Goal: Check status: Check status

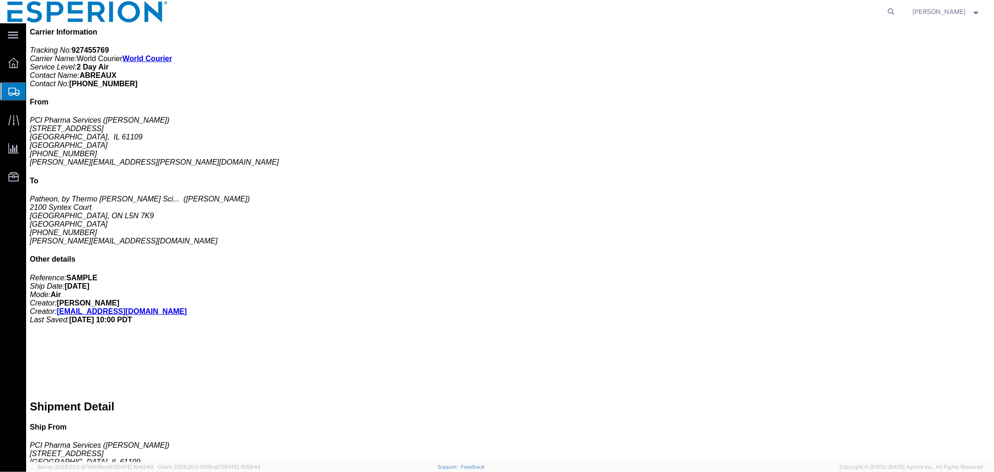
scroll to position [409, 0]
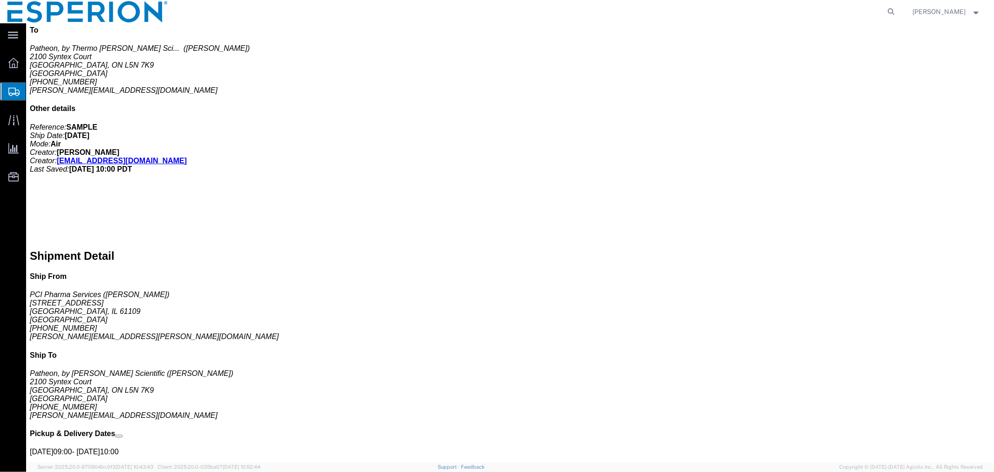
drag, startPoint x: 699, startPoint y: 371, endPoint x: 614, endPoint y: 370, distance: 85.8
click p "Customs Clearance Authority: Company Name: Expeditors Canada Inc (Sea and Air) …"
copy b "[EMAIL_ADDRESS][DOMAIN_NAME]"
click div "1 Carton(s) Total weight: 2.00 LBS Dimensions: L 10.00 x W 8.00 x H 6.00 IN Dev…"
click link "Documents"
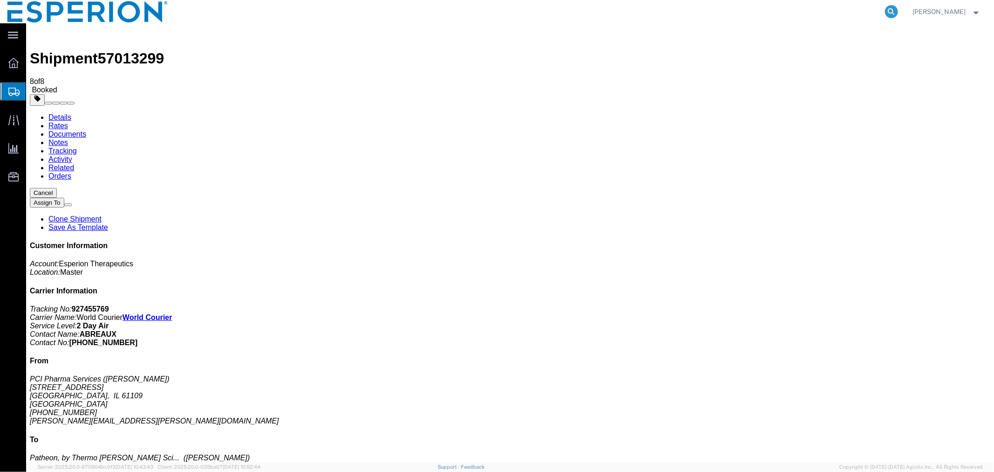
click at [891, 7] on icon at bounding box center [891, 11] width 13 height 13
click at [845, 11] on input "search" at bounding box center [743, 11] width 283 height 22
paste input "56968046"
type input "56968046"
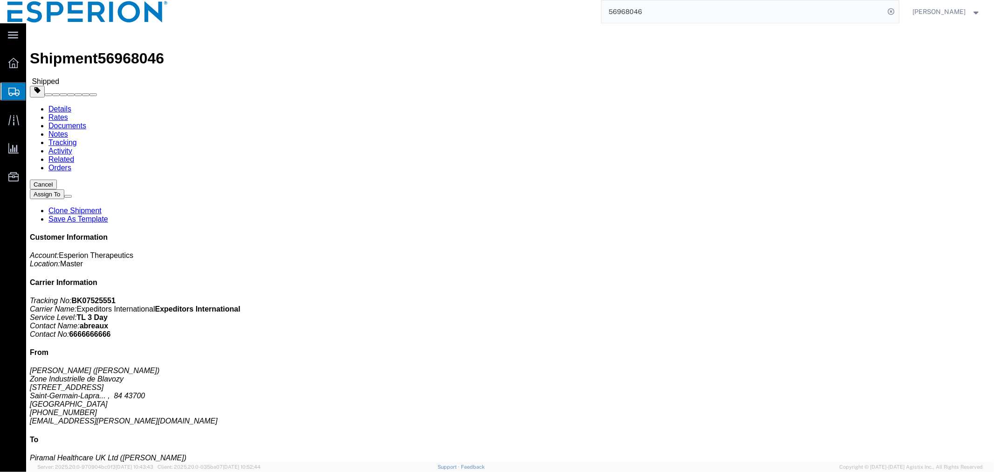
scroll to position [155, 0]
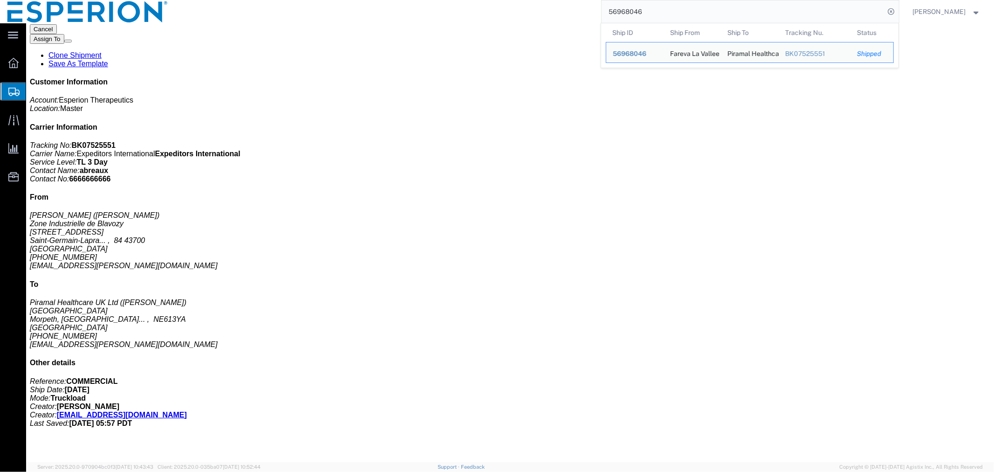
click span "button"
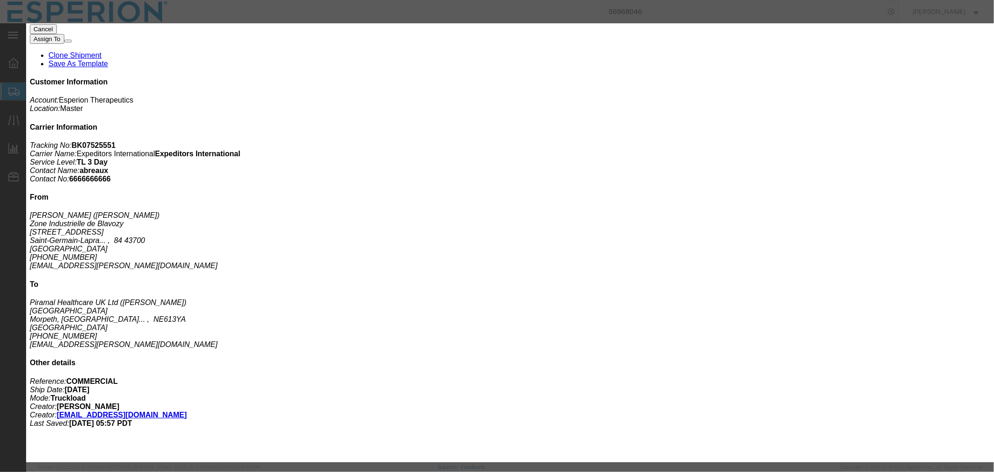
type input "FROM_15_TO_25"
click button "Close"
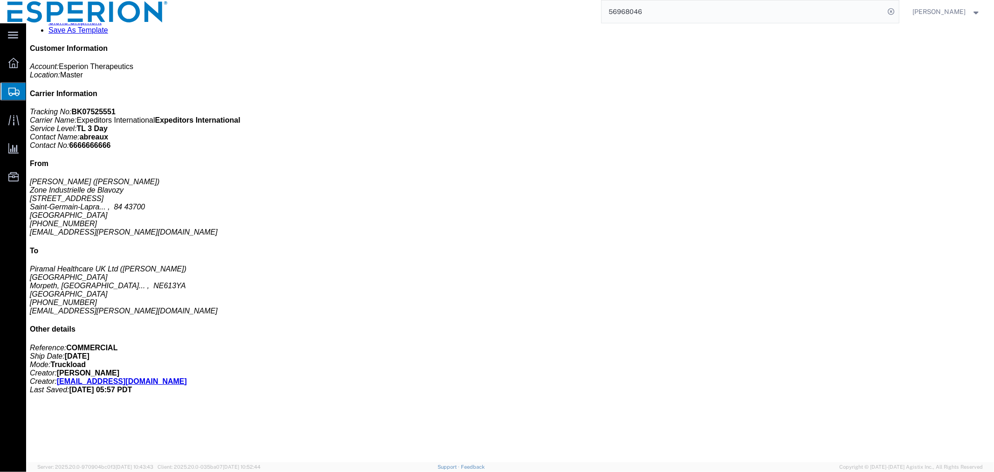
scroll to position [0, 0]
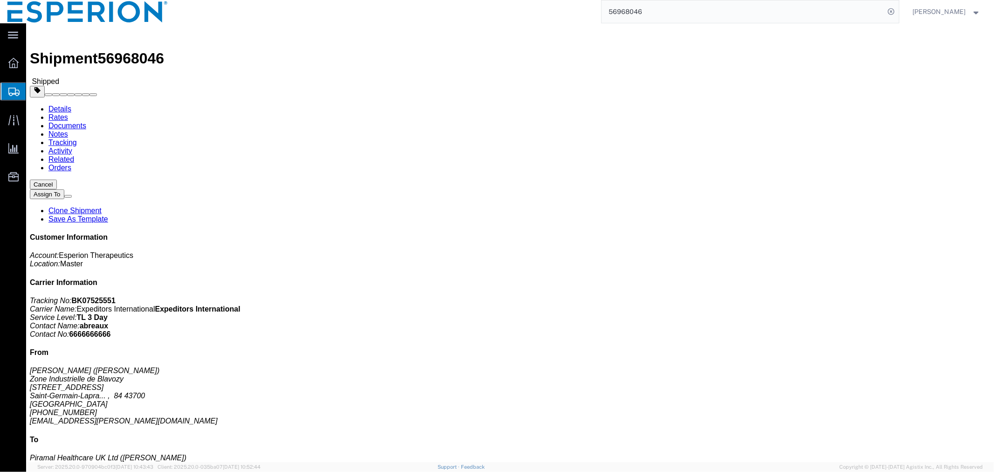
click link "Documents"
